Goal: Task Accomplishment & Management: Manage account settings

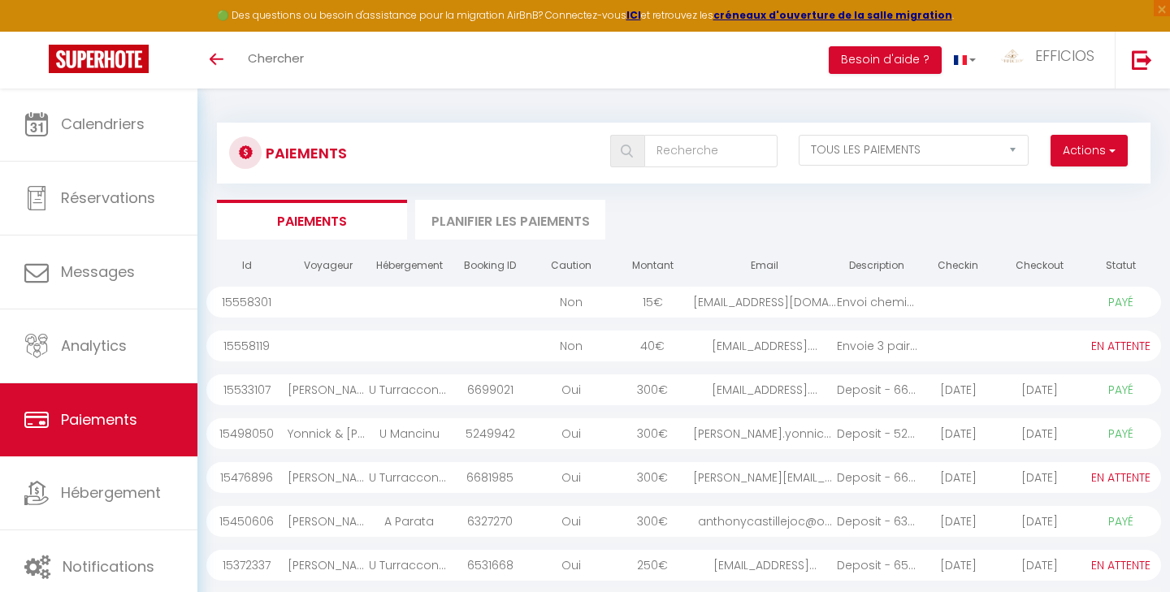
select select "2"
select select "0"
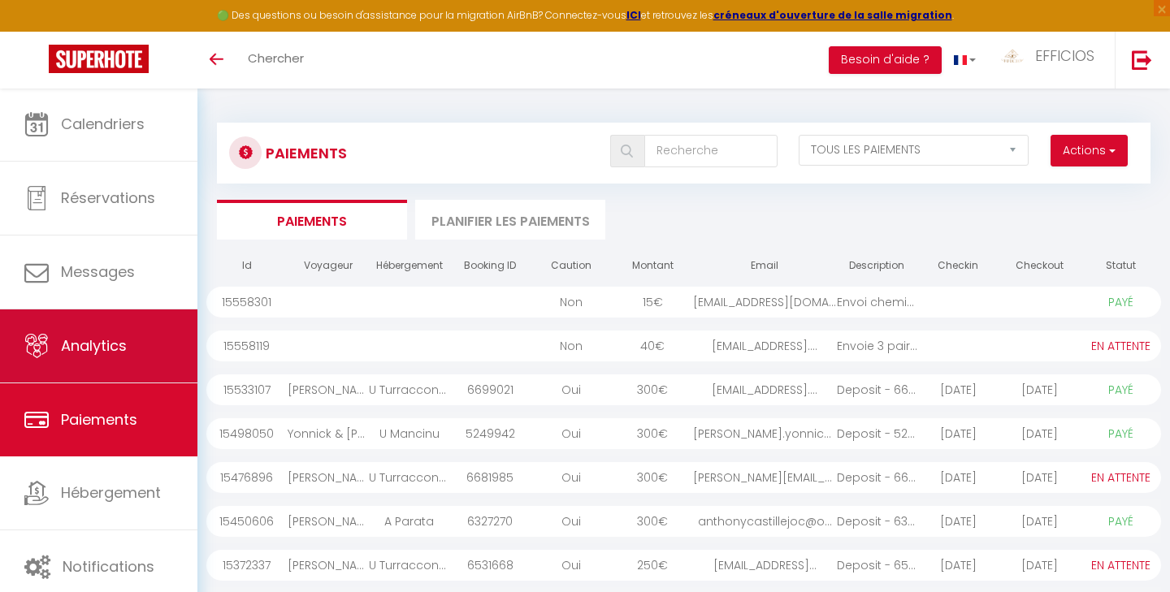
click at [74, 353] on span "Analytics" at bounding box center [94, 345] width 66 height 20
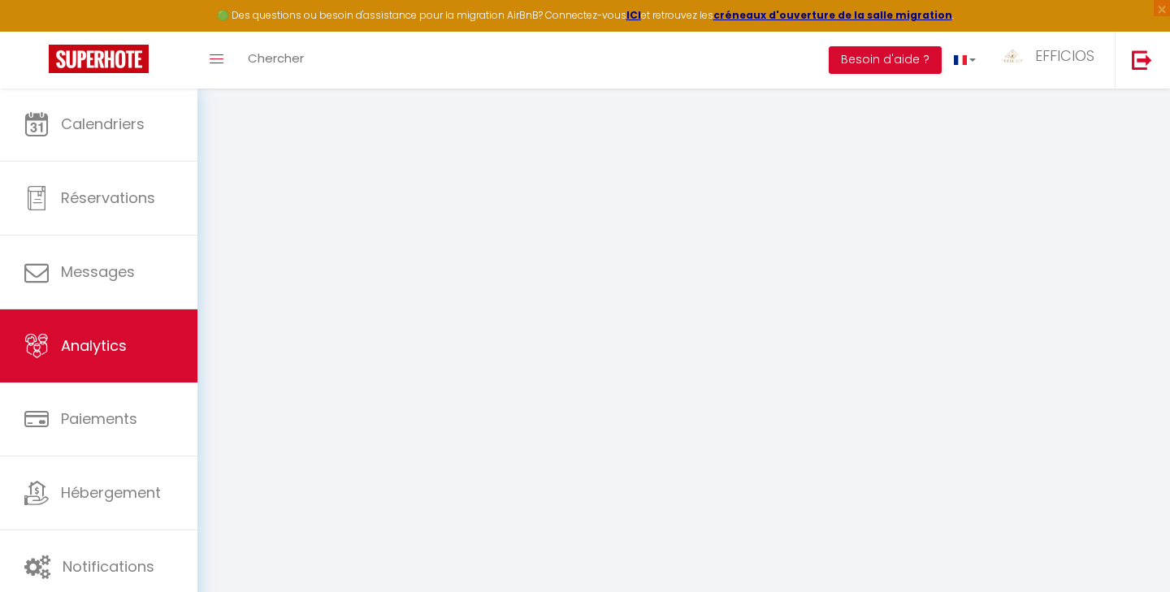
select select "2025"
select select "9"
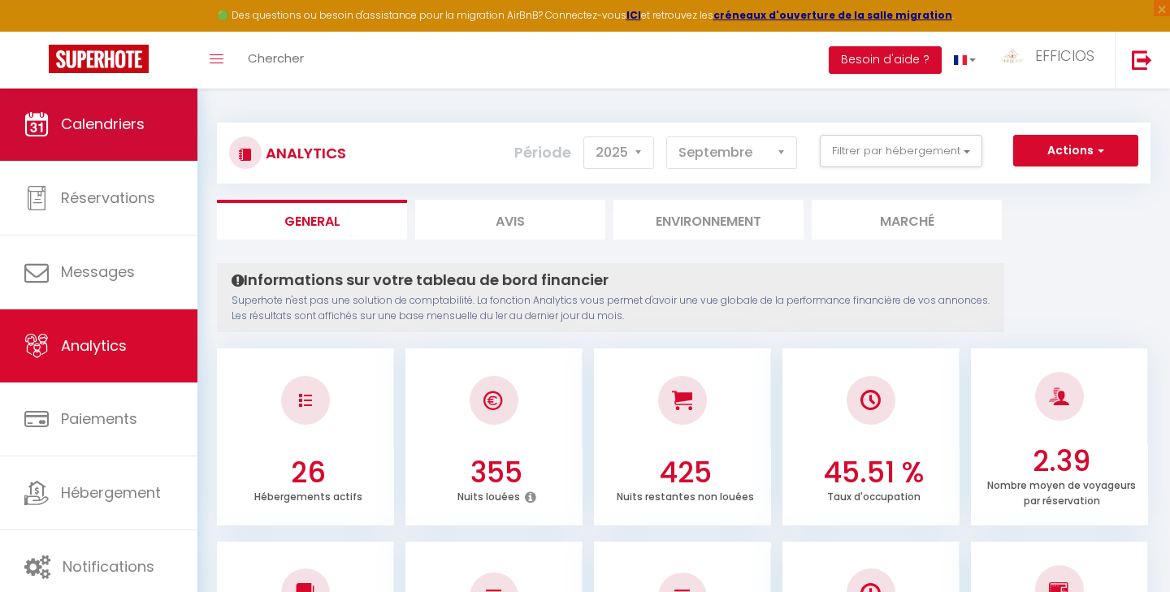
click at [134, 122] on span "Calendriers" at bounding box center [103, 124] width 84 height 20
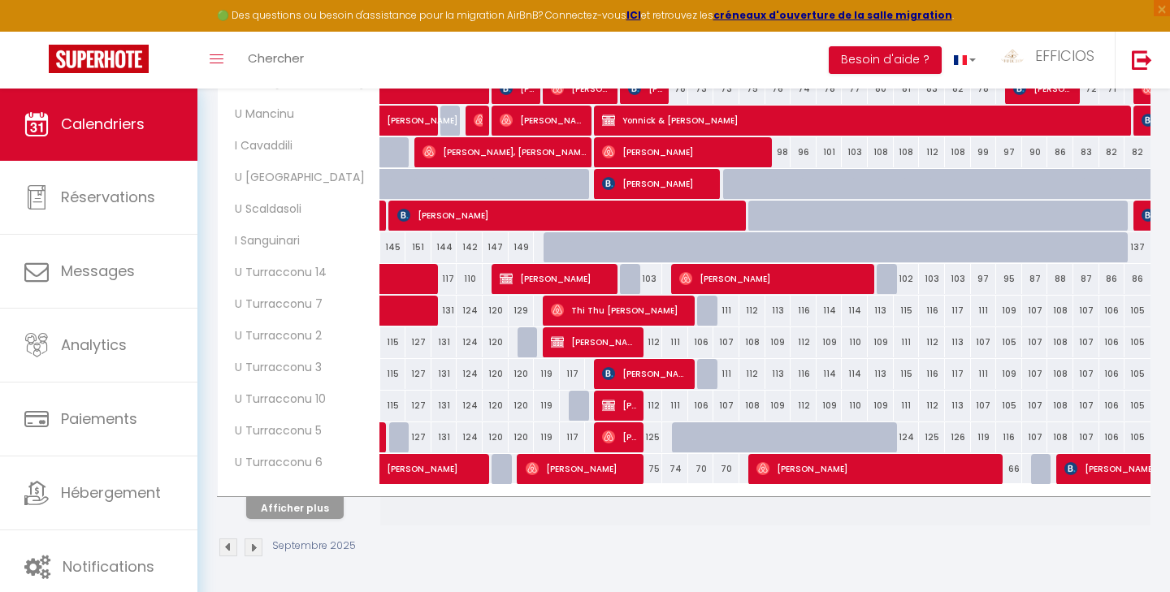
scroll to position [517, 0]
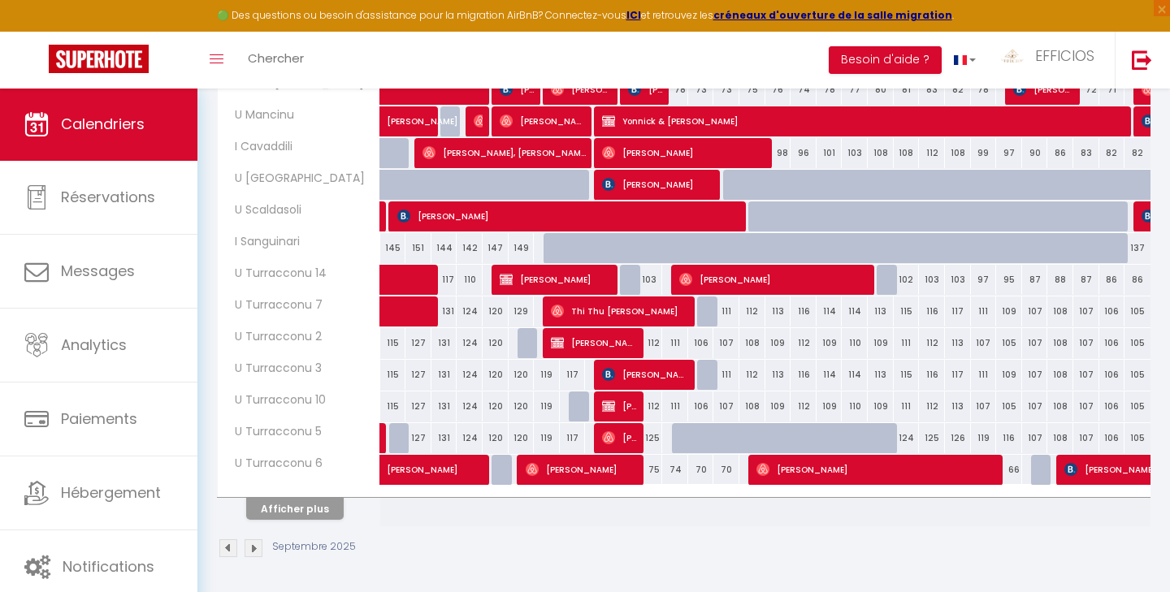
click at [266, 504] on button "Afficher plus" at bounding box center [294, 509] width 97 height 22
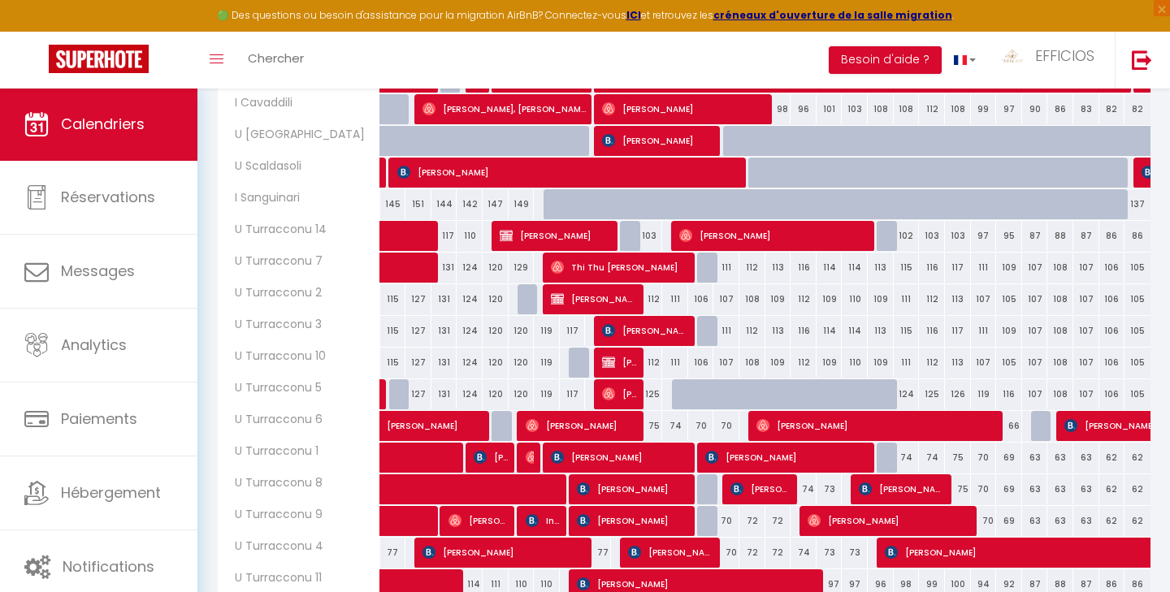
scroll to position [561, 0]
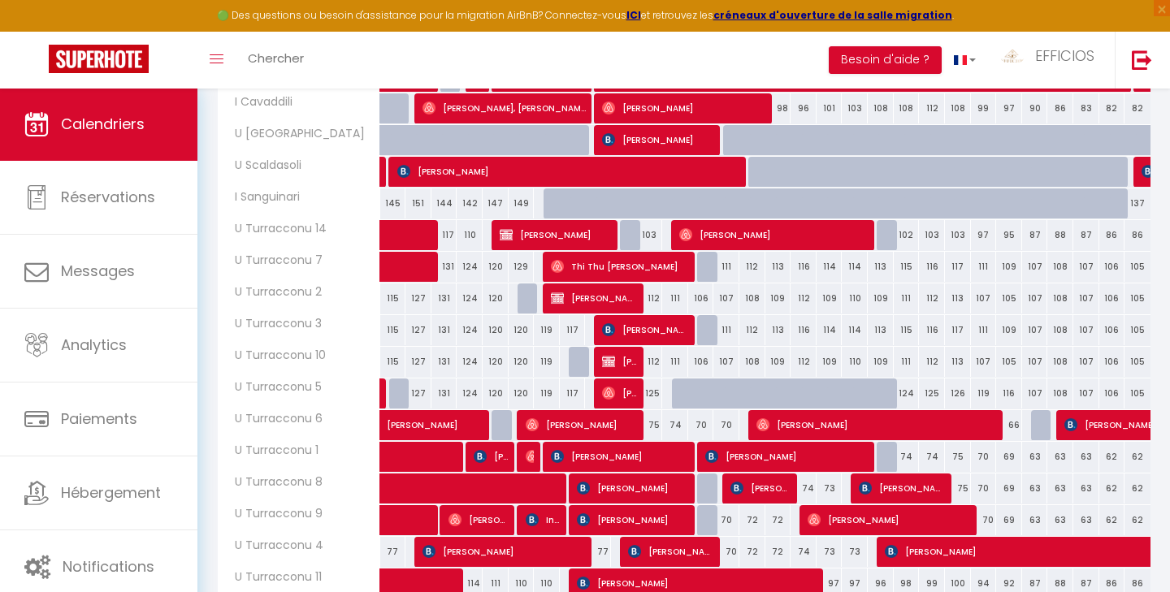
click at [651, 388] on div "125" at bounding box center [650, 394] width 26 height 30
type input "125"
type input "Jeu 11 Septembre 2025"
type input "Ven 12 Septembre 2025"
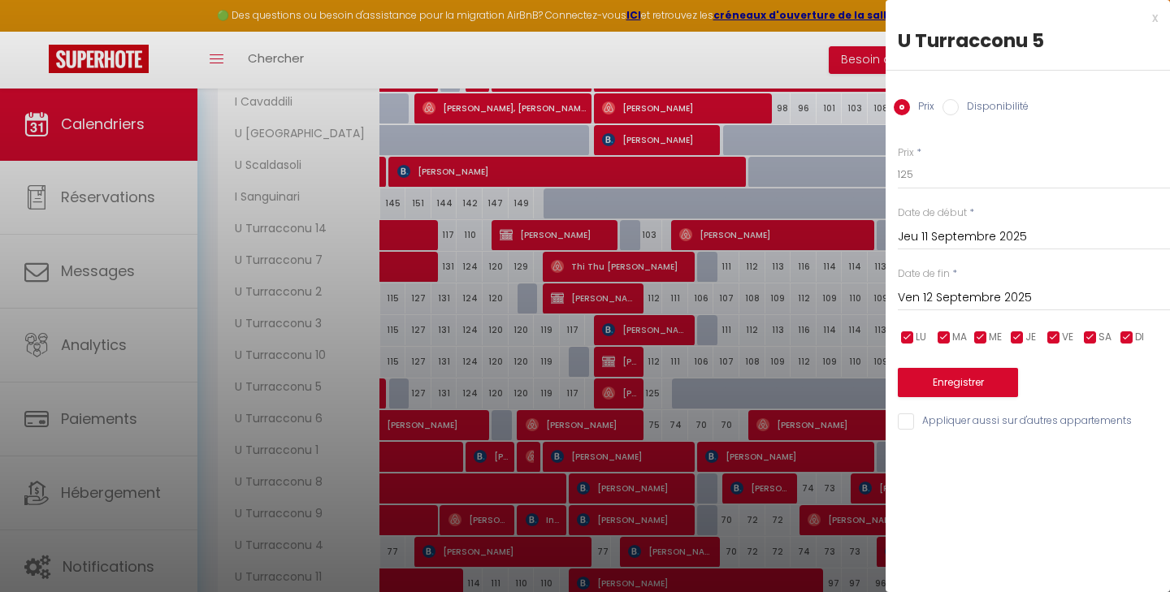
click at [676, 348] on div at bounding box center [585, 296] width 1170 height 592
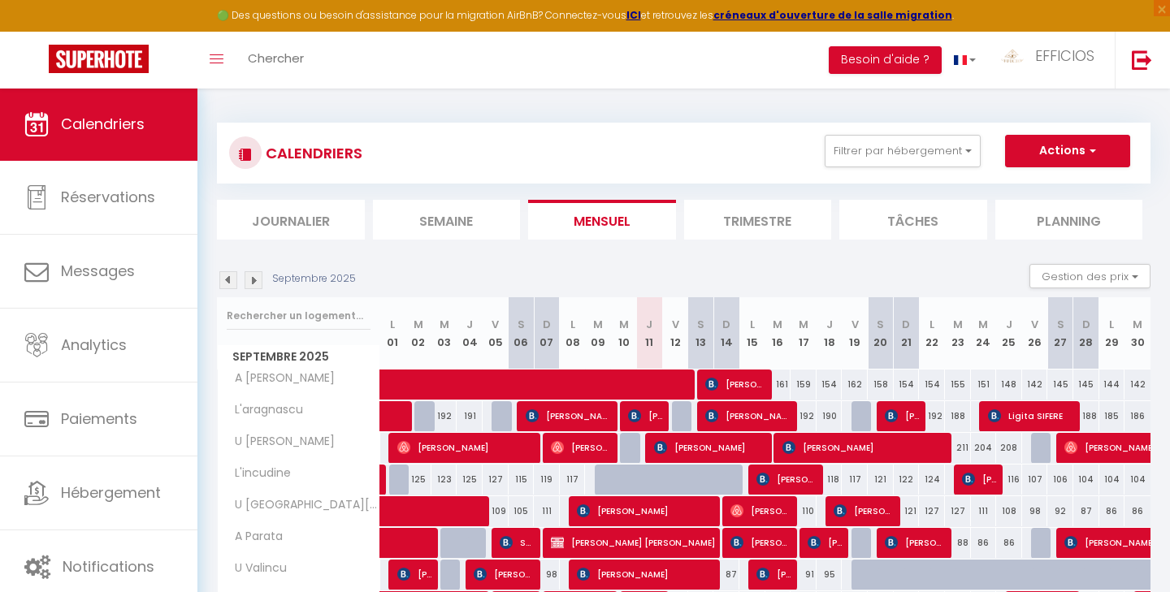
scroll to position [0, 0]
click at [786, 208] on li "Trimestre" at bounding box center [758, 220] width 148 height 40
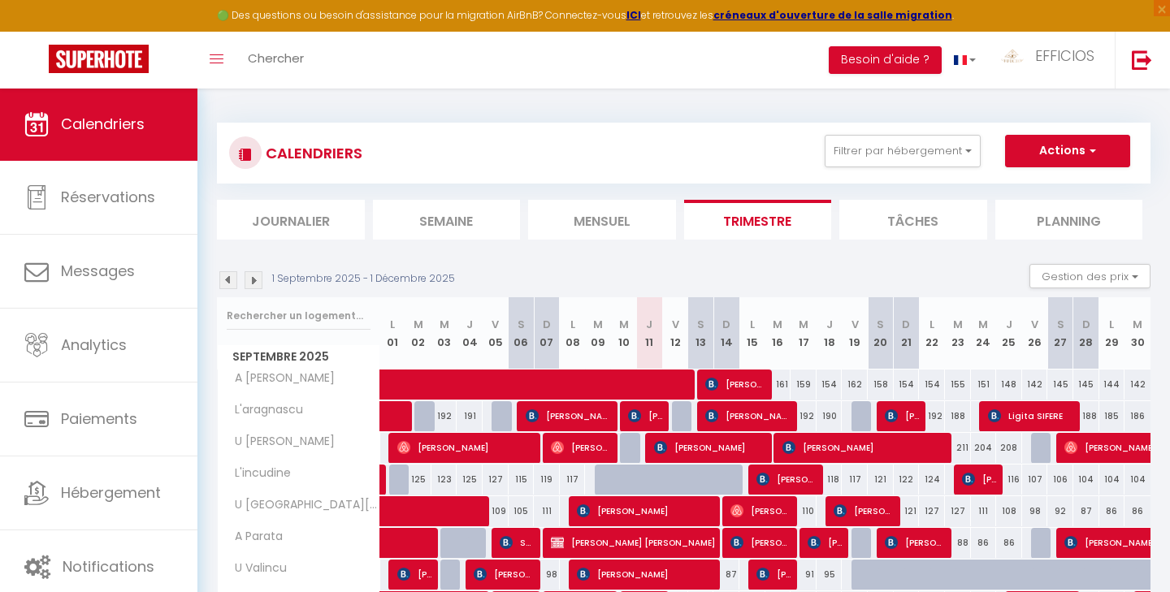
click at [588, 218] on li "Mensuel" at bounding box center [602, 220] width 148 height 40
